Goal: Task Accomplishment & Management: Complete application form

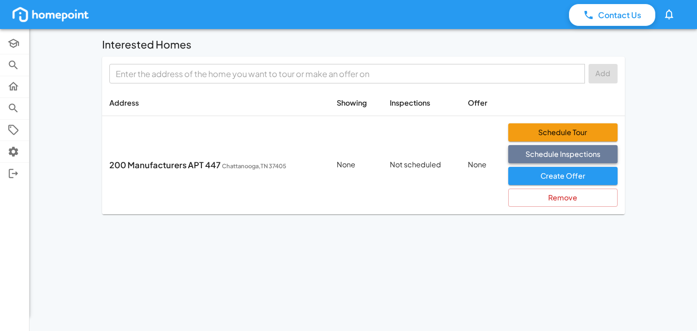
click at [547, 153] on button "Schedule Inspections" at bounding box center [563, 154] width 109 height 18
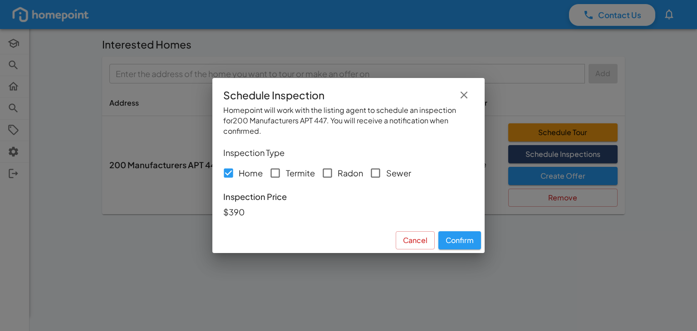
click at [464, 98] on icon "button" at bounding box center [464, 95] width 12 height 12
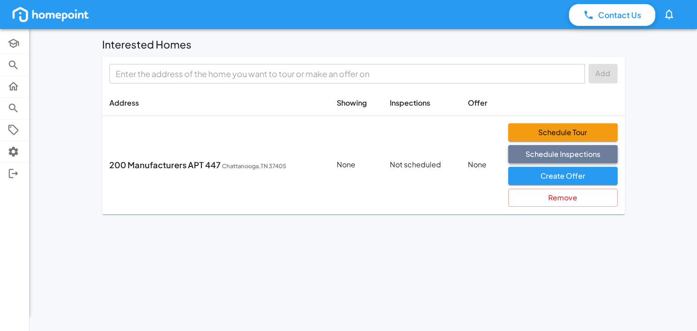
click at [590, 155] on button "Schedule Inspections" at bounding box center [563, 154] width 109 height 18
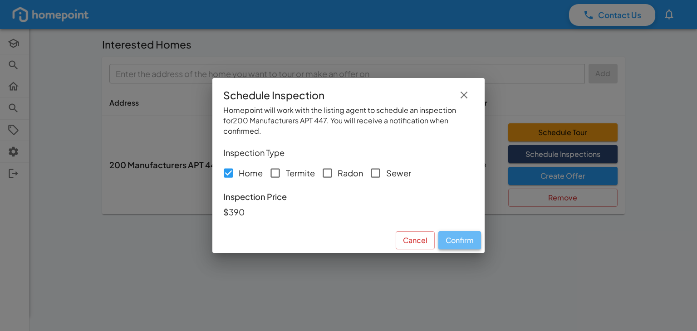
click at [467, 240] on button "Confirm" at bounding box center [460, 241] width 43 height 18
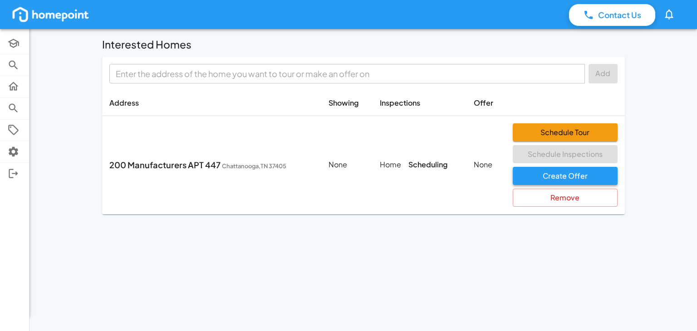
click at [549, 183] on button "Create Offer" at bounding box center [565, 176] width 105 height 18
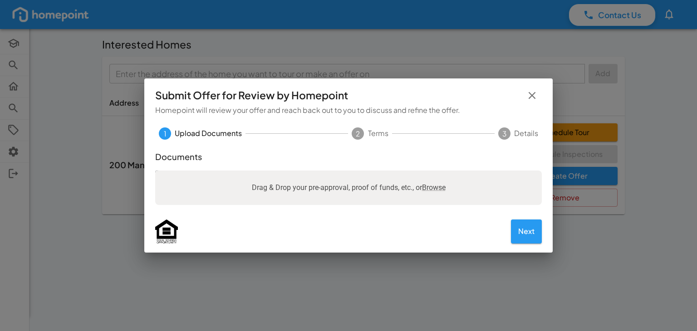
click at [440, 189] on span "Browse" at bounding box center [434, 187] width 24 height 9
click at [440, 173] on input "Drag & Drop your pre-approval, proof of funds, etc., or Browse" at bounding box center [348, 172] width 387 height 3
type input "**********"
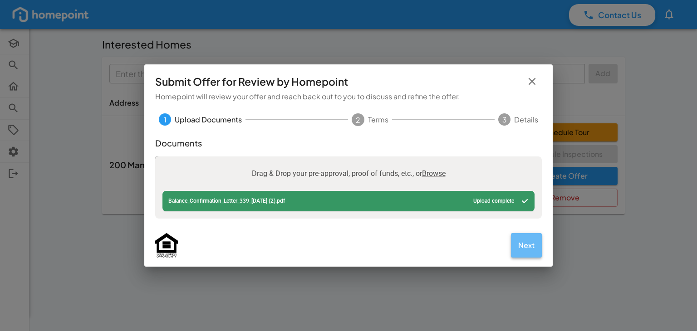
click at [532, 256] on button "Next" at bounding box center [526, 245] width 31 height 24
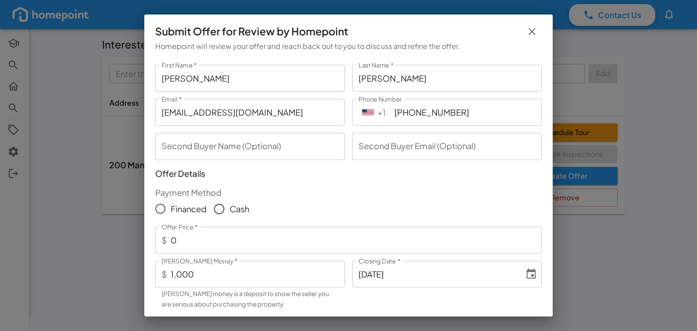
scroll to position [45, 0]
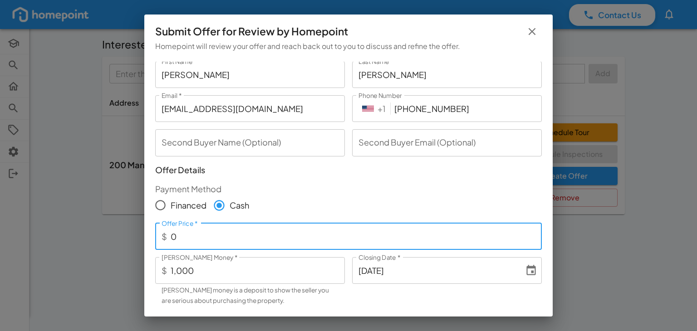
click at [203, 237] on input "0" at bounding box center [356, 236] width 371 height 27
type input "500,000"
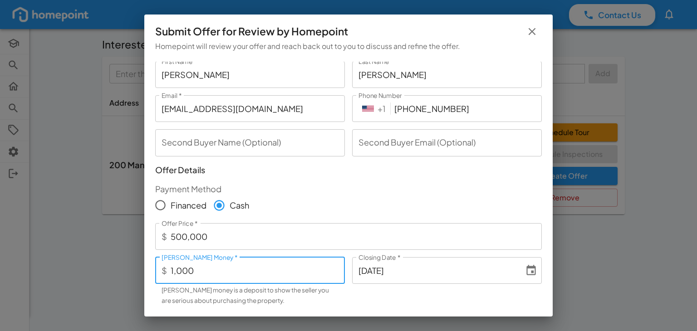
click at [171, 266] on input "1,000" at bounding box center [258, 270] width 174 height 27
type input "5,000"
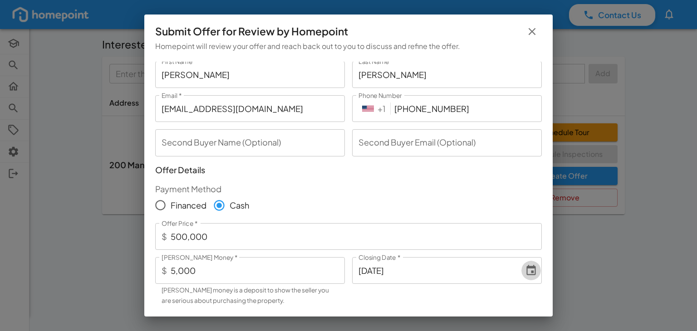
click at [527, 272] on icon "Choose date, selected date is Sep 19, 2025" at bounding box center [532, 270] width 10 height 10
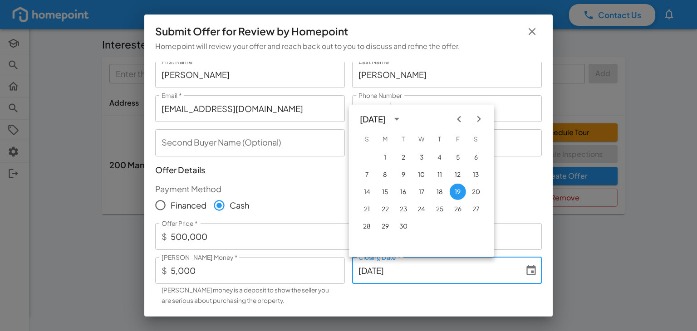
click at [483, 119] on icon "Next month" at bounding box center [479, 119] width 12 height 12
click at [456, 229] on button "31" at bounding box center [458, 226] width 16 height 16
type input "[DATE]"
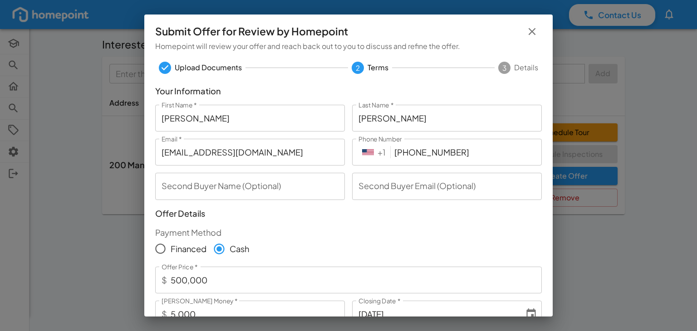
scroll to position [0, 0]
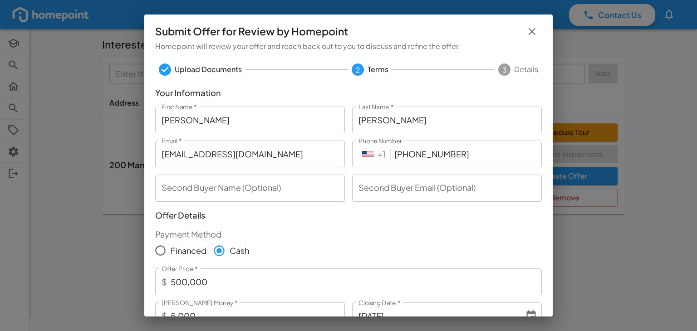
click at [186, 122] on input "[PERSON_NAME]" at bounding box center [250, 120] width 190 height 27
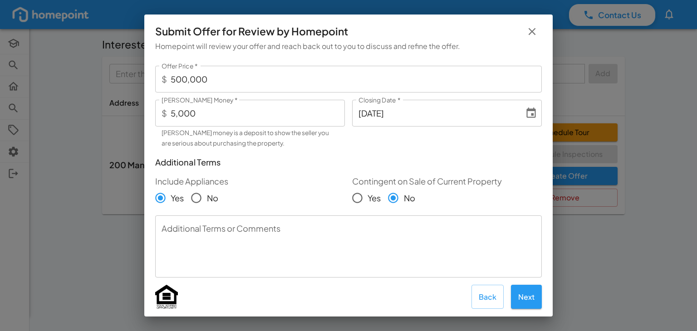
scroll to position [205, 0]
click at [525, 292] on button "Next" at bounding box center [526, 295] width 31 height 24
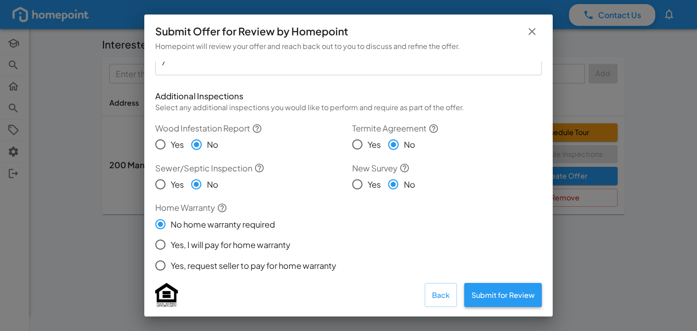
scroll to position [0, 0]
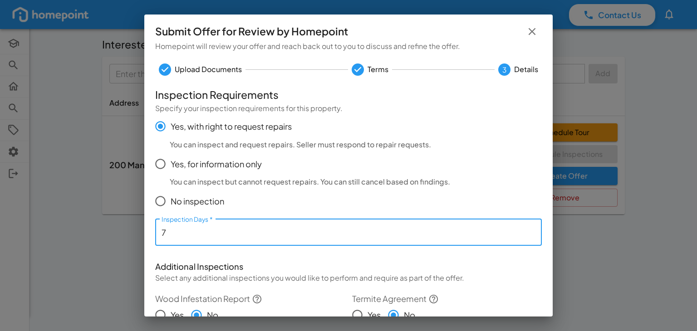
click at [183, 232] on input "7" at bounding box center [348, 232] width 387 height 27
click at [527, 230] on input "8" at bounding box center [348, 232] width 387 height 27
click at [527, 230] on input "9" at bounding box center [348, 232] width 387 height 27
click at [527, 232] on input "10" at bounding box center [348, 232] width 387 height 27
click at [527, 232] on input "11" at bounding box center [348, 232] width 387 height 27
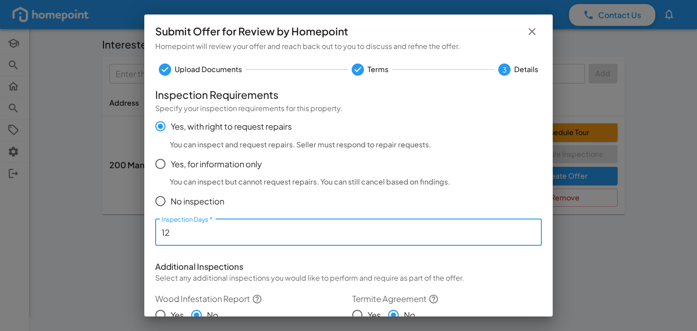
click at [527, 233] on input "12" at bounding box center [348, 232] width 387 height 27
click at [527, 233] on input "11" at bounding box center [348, 232] width 387 height 27
click at [527, 233] on input "10" at bounding box center [348, 232] width 387 height 27
click at [527, 233] on input "9" at bounding box center [348, 232] width 387 height 27
click at [525, 237] on input "8" at bounding box center [348, 232] width 387 height 27
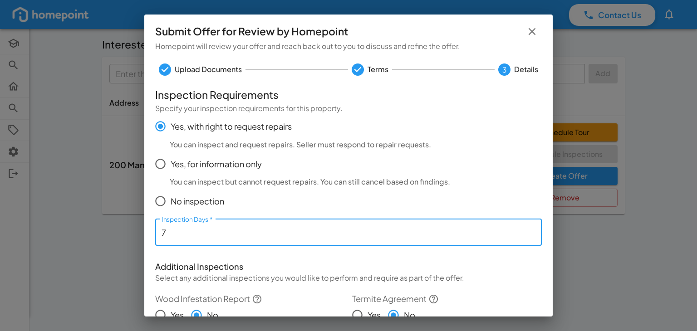
click at [525, 237] on input "7" at bounding box center [348, 232] width 387 height 27
click at [525, 237] on input "6" at bounding box center [348, 232] width 387 height 27
click at [525, 237] on input "5" at bounding box center [348, 232] width 387 height 27
click at [525, 237] on input "4" at bounding box center [348, 232] width 387 height 27
click at [525, 237] on input "3" at bounding box center [348, 232] width 387 height 27
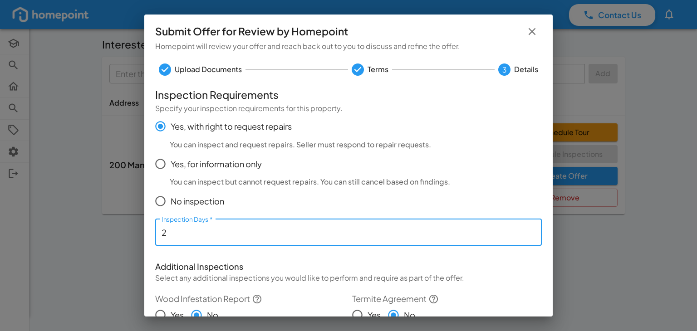
click at [525, 237] on input "2" at bounding box center [348, 232] width 387 height 27
click at [525, 237] on input "1" at bounding box center [348, 232] width 387 height 27
click at [524, 230] on input "2" at bounding box center [348, 232] width 387 height 27
click at [524, 230] on input "3" at bounding box center [348, 232] width 387 height 27
click at [524, 230] on input "4" at bounding box center [348, 232] width 387 height 27
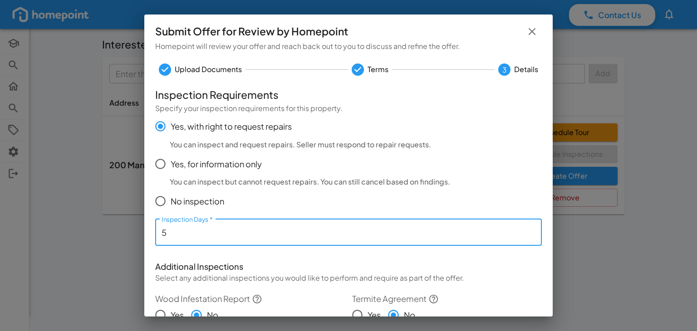
click at [524, 230] on input "5" at bounding box center [348, 232] width 387 height 27
click at [524, 230] on input "6" at bounding box center [348, 232] width 387 height 27
click at [524, 231] on input "7" at bounding box center [348, 232] width 387 height 27
click at [524, 231] on input "8" at bounding box center [348, 232] width 387 height 27
click at [524, 231] on input "9" at bounding box center [348, 232] width 387 height 27
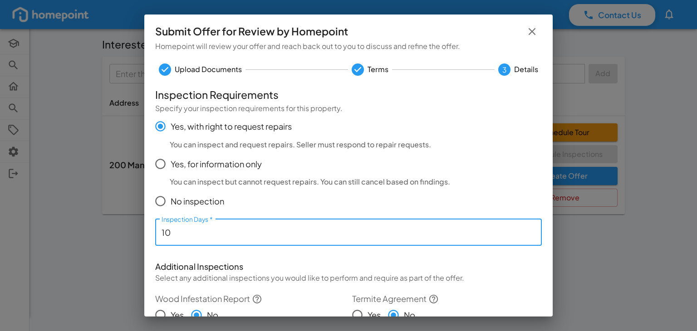
click at [524, 231] on input "10" at bounding box center [348, 232] width 387 height 27
click at [524, 231] on input "11" at bounding box center [348, 232] width 387 height 27
click at [524, 231] on input "12" at bounding box center [348, 232] width 387 height 27
click at [524, 231] on input "13" at bounding box center [348, 232] width 387 height 27
click at [524, 231] on input "14" at bounding box center [348, 232] width 387 height 27
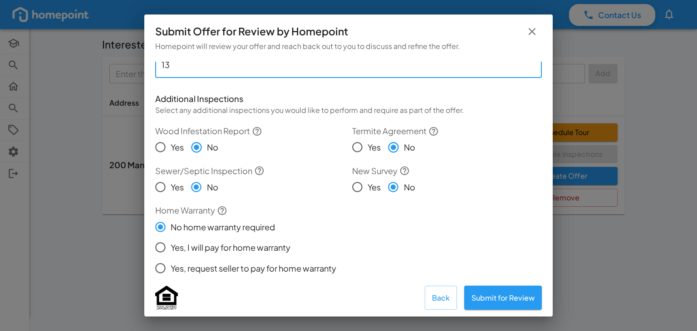
scroll to position [171, 0]
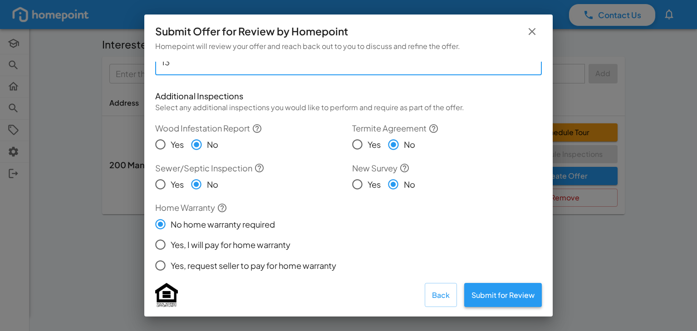
type input "13"
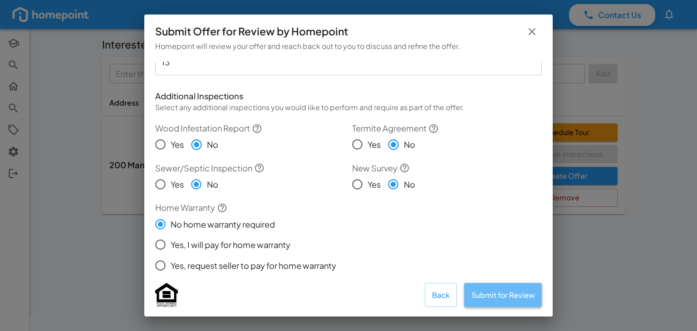
click at [502, 293] on button "Submit for Review" at bounding box center [504, 295] width 78 height 24
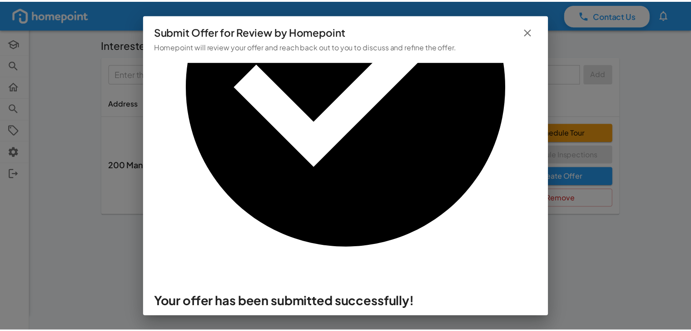
scroll to position [13, 0]
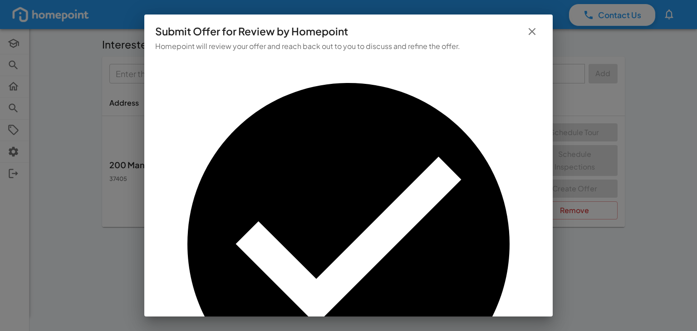
click at [528, 34] on icon "button" at bounding box center [532, 31] width 12 height 12
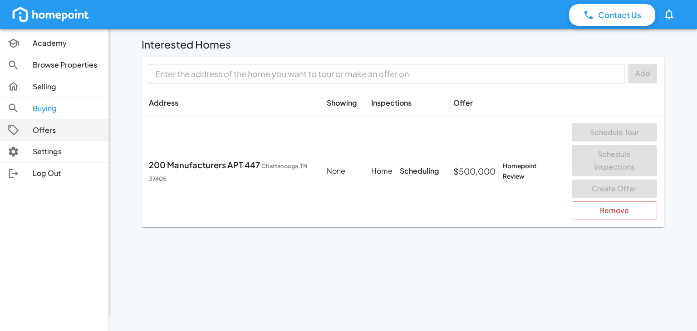
click at [40, 136] on link "Offers" at bounding box center [54, 130] width 109 height 21
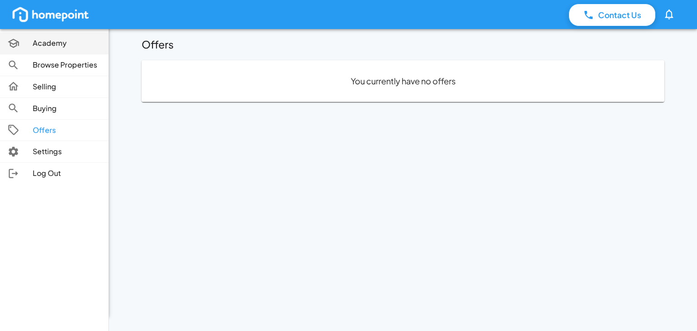
click at [43, 40] on p "Academy" at bounding box center [67, 43] width 69 height 10
